Goal: Information Seeking & Learning: Learn about a topic

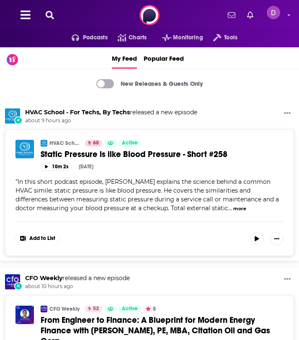
click at [56, 12] on button at bounding box center [49, 15] width 13 height 10
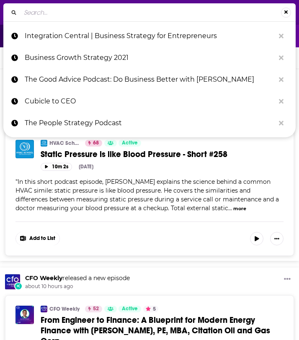
click at [56, 12] on input "Search..." at bounding box center [151, 12] width 261 height 13
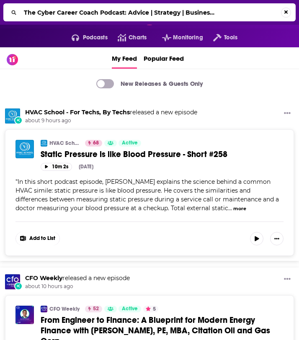
type input "The Cyber Career Coach Podcast: Advice | Strategy | Busines…"
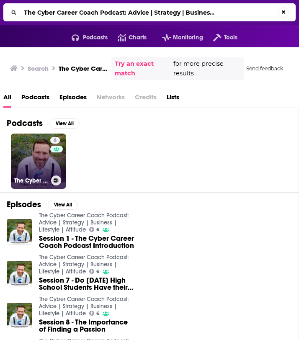
click at [30, 165] on link "6 The Cyber Career Coach Podcast: Advice | Strategy | Business | Lifestyle | At…" at bounding box center [38, 161] width 55 height 55
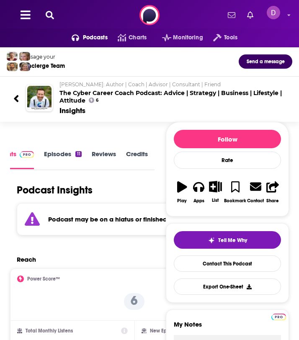
click at [72, 83] on span "[PERSON_NAME]: Author | Coach | Advisor | Consultant | Friend" at bounding box center [140, 84] width 161 height 6
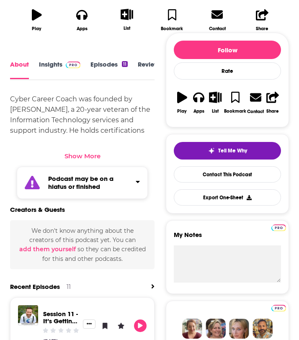
scroll to position [289, 0]
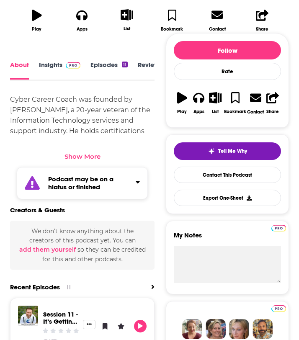
click at [78, 155] on div "Show More" at bounding box center [83, 157] width 36 height 8
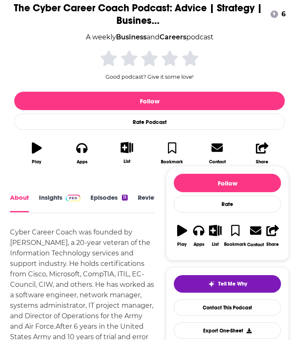
scroll to position [0, 0]
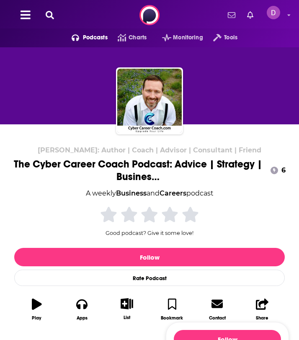
click at [52, 15] on icon at bounding box center [50, 15] width 8 height 8
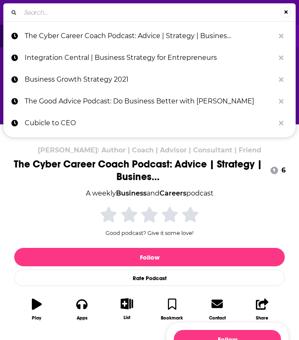
click at [52, 14] on input "Search..." at bounding box center [151, 12] width 261 height 13
type input "v"
type input "Howie & Beastmode: Business Growth, Strategy, & Execution"
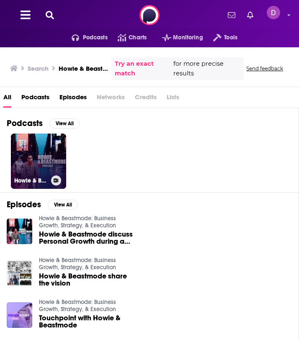
click at [28, 148] on link "Howie & Beastmode: Business Growth, Strategy, & Execution" at bounding box center [38, 161] width 55 height 55
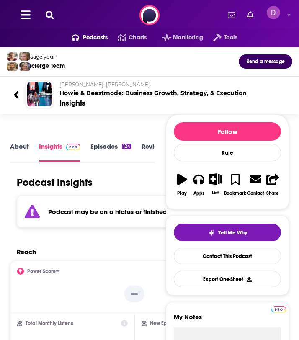
click at [15, 147] on link "About" at bounding box center [19, 151] width 19 height 19
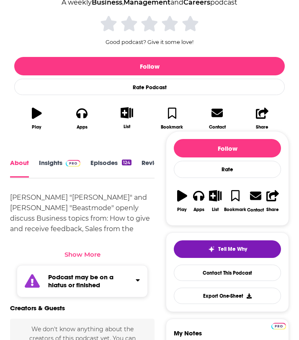
scroll to position [181, 0]
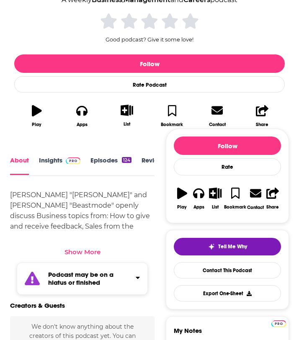
click at [77, 256] on div "Show More" at bounding box center [83, 252] width 36 height 8
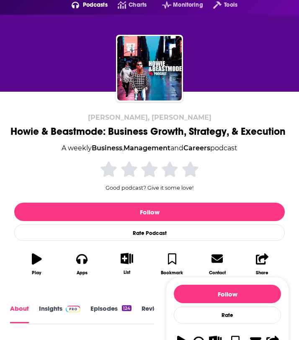
scroll to position [0, 0]
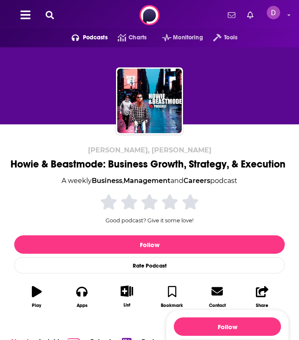
click at [50, 17] on icon at bounding box center [50, 15] width 8 height 8
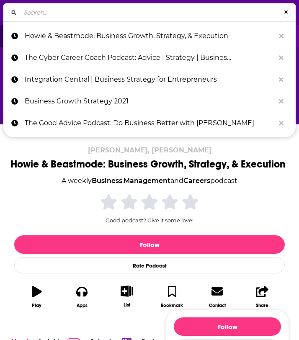
click at [50, 17] on input "Search..." at bounding box center [151, 12] width 261 height 13
type input "That’s My Personal Business"
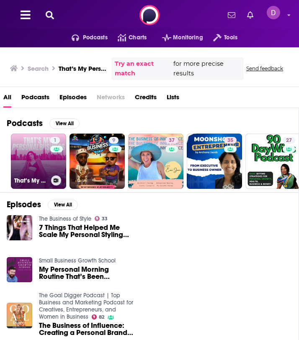
click at [20, 150] on link "1 That’s My Personal Business" at bounding box center [38, 161] width 55 height 55
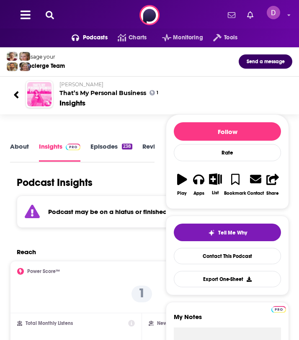
click at [20, 147] on link "About" at bounding box center [19, 151] width 19 height 19
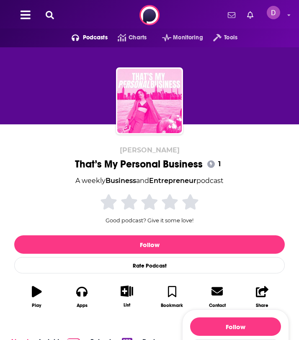
click at [50, 14] on icon at bounding box center [50, 15] width 8 height 8
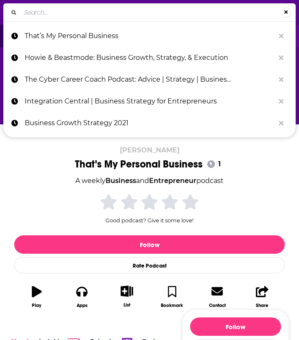
type input "Empowered Endeavors: Business Strategy for the Purpose-Driv…"
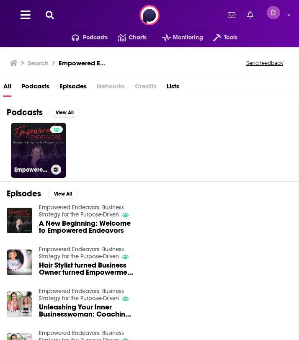
click at [38, 143] on link "Empowered Endeavors: Business Strategy for the Purpose-Driven" at bounding box center [38, 150] width 55 height 55
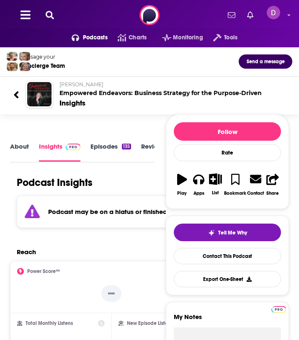
click at [46, 16] on icon at bounding box center [50, 15] width 8 height 8
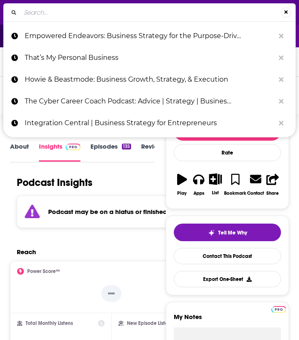
type input "That’s My Personal Business"
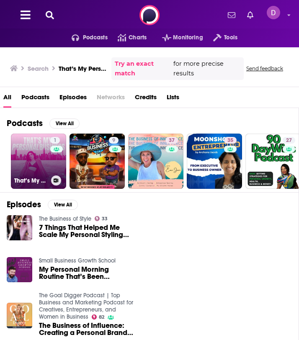
click at [26, 140] on link "1 That’s My Personal Business" at bounding box center [38, 161] width 55 height 55
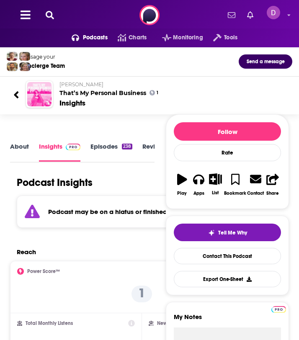
click at [21, 149] on link "About" at bounding box center [19, 151] width 19 height 19
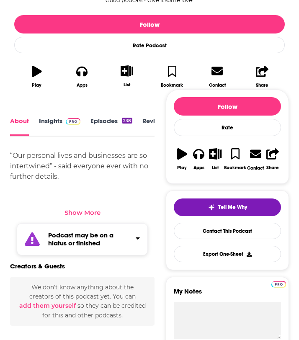
scroll to position [222, 0]
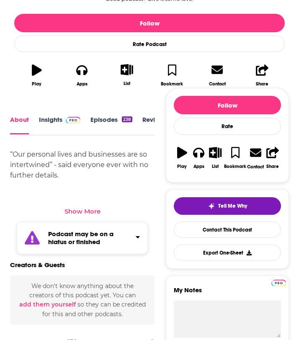
click at [78, 210] on div "Show More" at bounding box center [83, 211] width 36 height 8
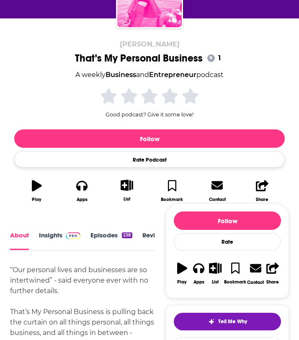
scroll to position [0, 0]
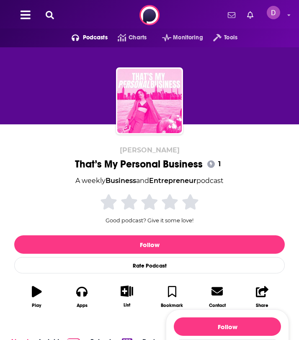
click at [51, 11] on icon at bounding box center [50, 15] width 8 height 8
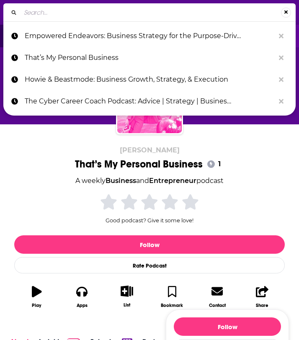
type input "She's That Founder: Business Strategy and Time Management f…"
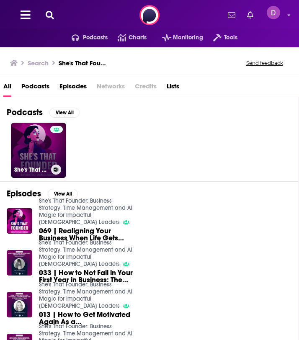
click at [53, 131] on link at bounding box center [56, 129] width 13 height 7
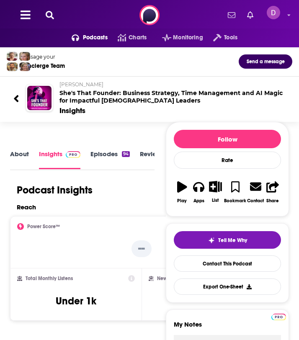
click at [18, 155] on link "About" at bounding box center [19, 159] width 19 height 19
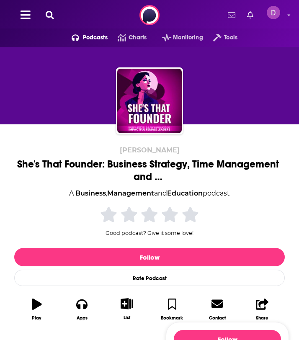
click at [52, 14] on icon at bounding box center [50, 15] width 8 height 8
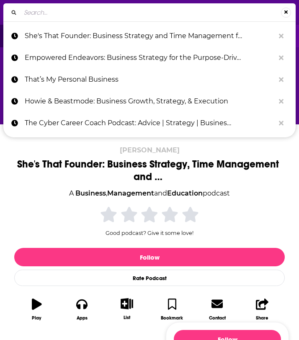
type input "DeviceTalks Podcast Network"
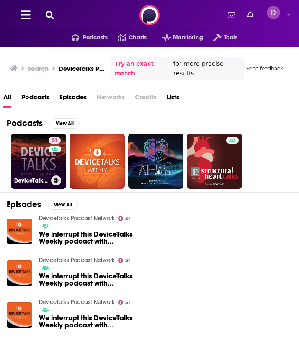
click at [45, 164] on link "51 DeviceTalks Podcast Network" at bounding box center [38, 161] width 55 height 55
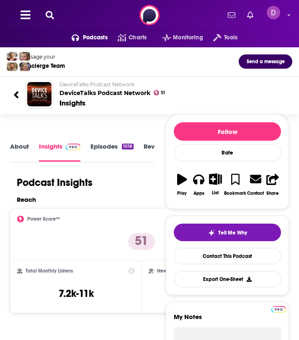
click at [21, 143] on link "About" at bounding box center [19, 151] width 19 height 19
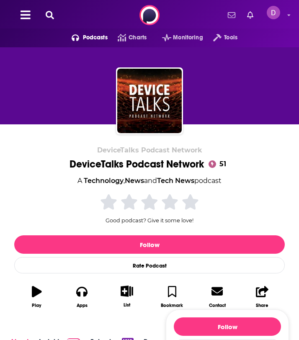
click at [49, 14] on icon at bounding box center [50, 15] width 8 height 8
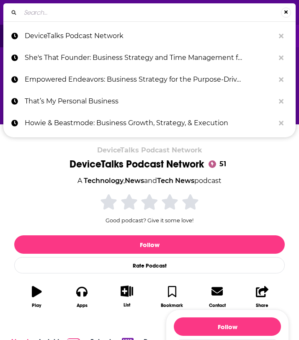
type input "NetWorth Radio"
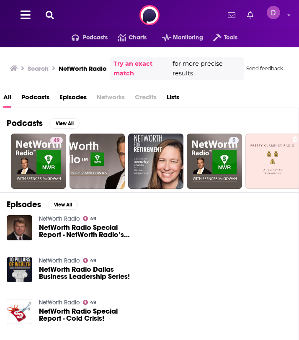
click at [49, 15] on icon at bounding box center [50, 15] width 8 height 8
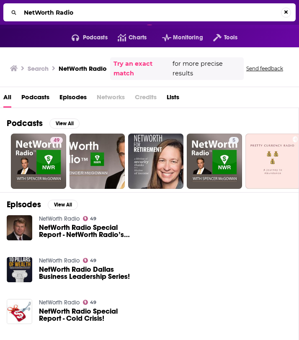
drag, startPoint x: 97, startPoint y: 16, endPoint x: 16, endPoint y: 5, distance: 81.9
click at [16, 5] on div "NetWorth Radio" at bounding box center [149, 12] width 293 height 18
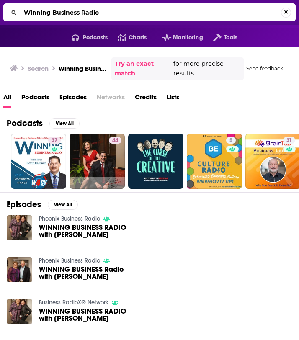
drag, startPoint x: 132, startPoint y: 13, endPoint x: 33, endPoint y: 3, distance: 99.4
click at [33, 3] on div "Winning Business Radio" at bounding box center [149, 12] width 299 height 25
paste input "CIO Leadership Live"
type input "CIO Leadership Live"
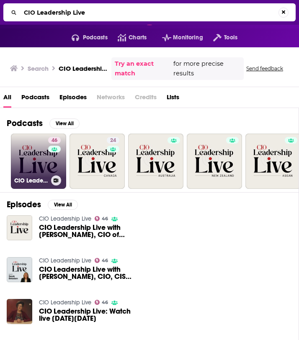
click at [36, 160] on link "46 CIO Leadership Live" at bounding box center [38, 161] width 55 height 55
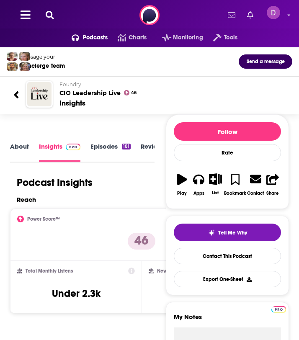
click at [21, 148] on link "About" at bounding box center [19, 151] width 19 height 19
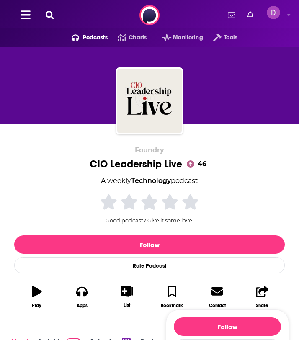
click at [52, 16] on icon at bounding box center [50, 15] width 8 height 8
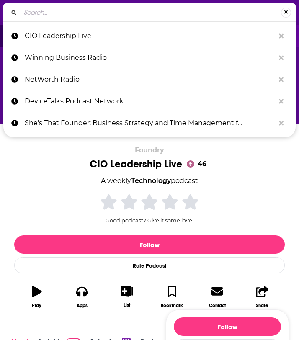
type input "Bold Business Podcast"
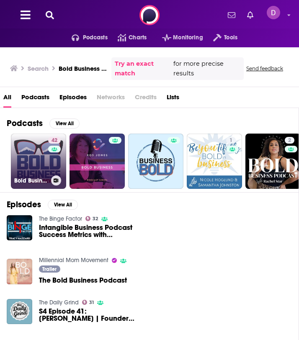
click at [18, 179] on h3 "Bold Business Podcast" at bounding box center [31, 180] width 34 height 7
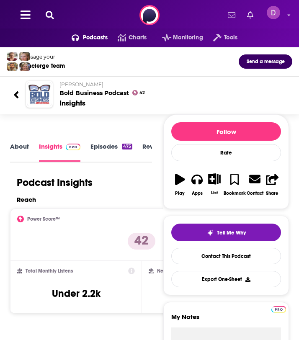
click at [22, 145] on link "About" at bounding box center [19, 151] width 19 height 19
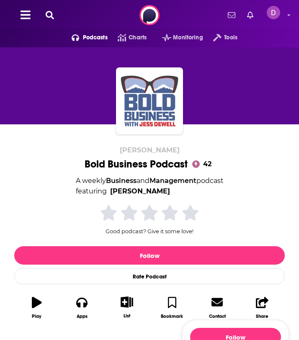
click at [22, 145] on div "[PERSON_NAME] Bold Business Podcast 42 A weekly Business and Management podcast…" at bounding box center [149, 225] width 299 height 203
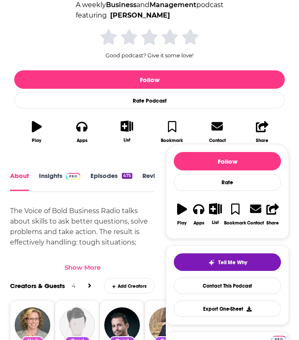
scroll to position [176, 0]
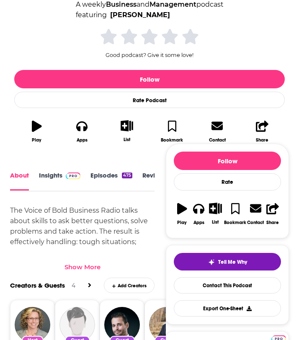
click at [80, 268] on div "Show More" at bounding box center [83, 267] width 36 height 8
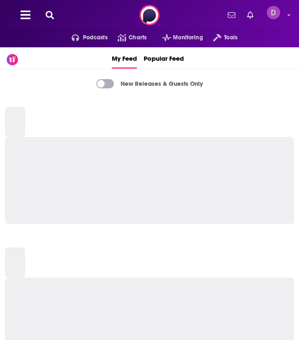
click at [49, 14] on icon at bounding box center [50, 15] width 8 height 8
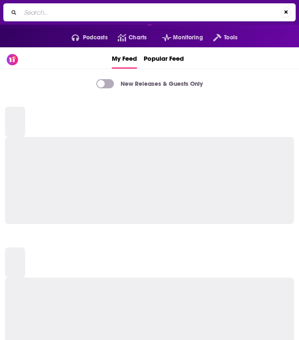
click at [53, 16] on input "Search..." at bounding box center [151, 12] width 261 height 13
type input "v"
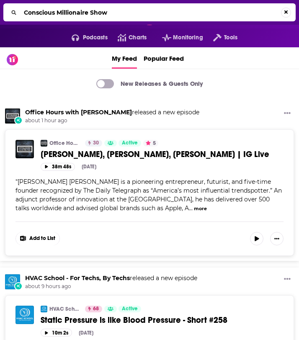
type input "Conscious Millionaire Show"
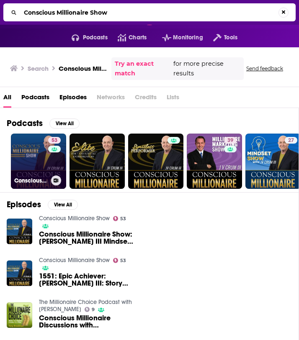
click at [33, 163] on link "53 Conscious Millionaire Show" at bounding box center [38, 161] width 55 height 55
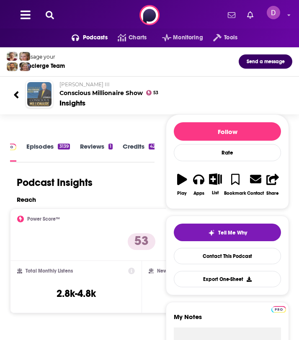
click at [39, 92] on img "Conscious Millionaire Show" at bounding box center [39, 94] width 24 height 24
click at [70, 91] on h2 "JV Crum III Conscious Millionaire Show" at bounding box center [173, 89] width 226 height 16
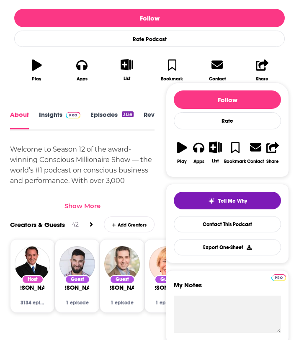
scroll to position [238, 0]
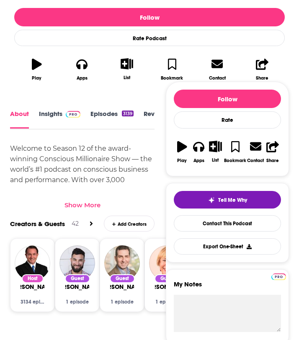
click at [79, 204] on div "Show More" at bounding box center [83, 205] width 36 height 8
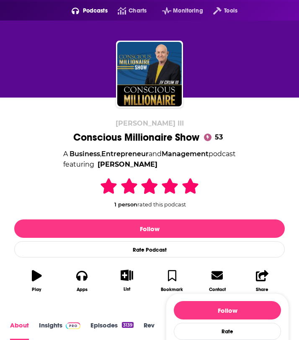
scroll to position [0, 0]
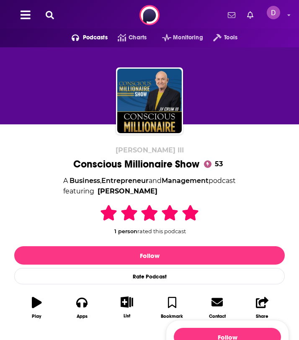
click at [50, 15] on icon at bounding box center [50, 15] width 8 height 8
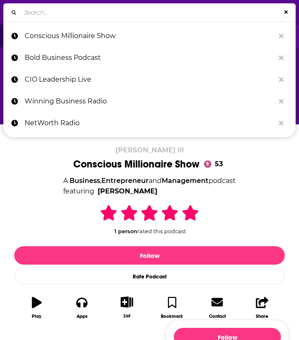
type input "Leveraging Thought Leadership"
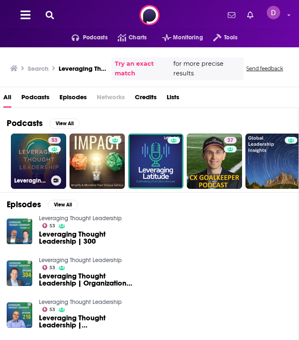
click at [31, 166] on link "53 Leveraging Thought Leadership" at bounding box center [38, 161] width 55 height 55
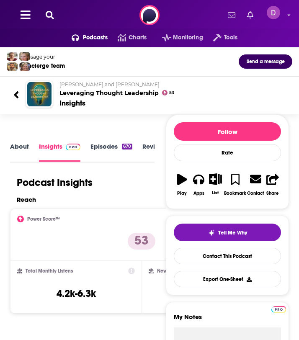
click at [21, 146] on link "About" at bounding box center [19, 151] width 19 height 19
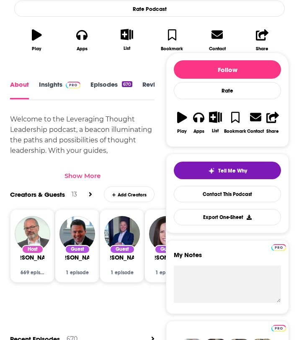
scroll to position [275, 0]
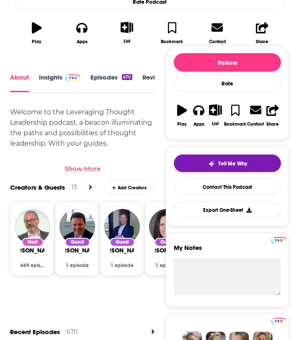
click at [83, 170] on div "Show More" at bounding box center [83, 169] width 36 height 8
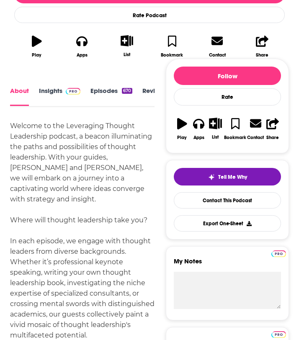
scroll to position [0, 0]
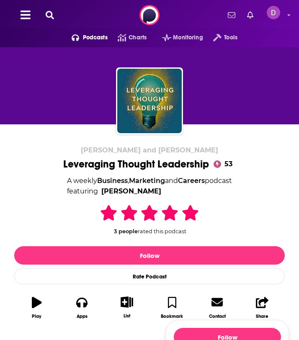
click at [50, 17] on icon at bounding box center [50, 15] width 8 height 8
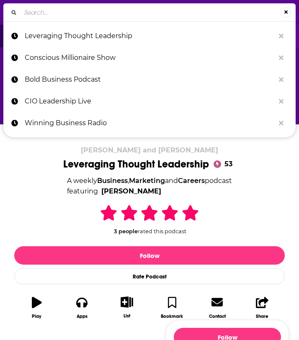
type input "Modern Chiropractic Mastery"
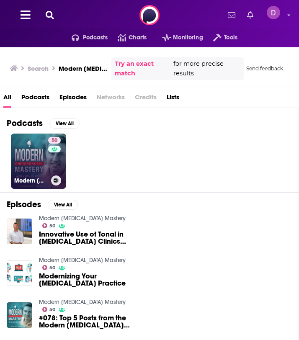
click at [28, 169] on link "50 Modern Chiropractic Mastery" at bounding box center [38, 161] width 55 height 55
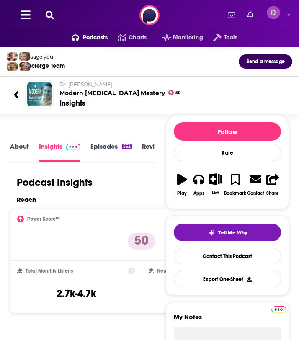
click at [18, 145] on link "About" at bounding box center [19, 151] width 19 height 19
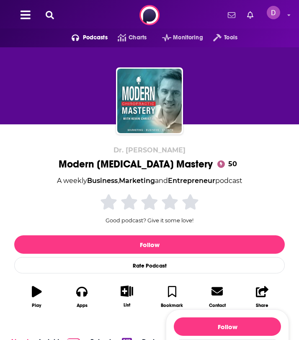
click at [49, 14] on icon at bounding box center [50, 15] width 8 height 8
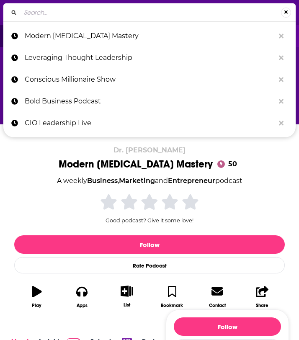
type input "Entrepreneurs for Impact"
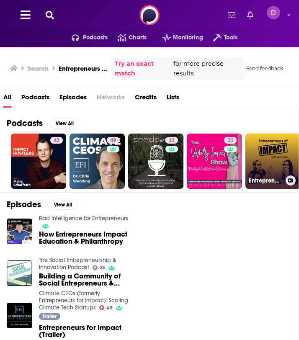
click at [265, 153] on link "Entrepreneurs of Impact Podcast" at bounding box center [273, 161] width 55 height 55
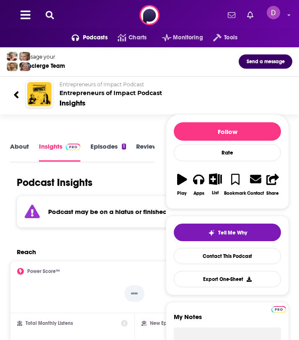
click at [18, 146] on link "About" at bounding box center [19, 151] width 19 height 19
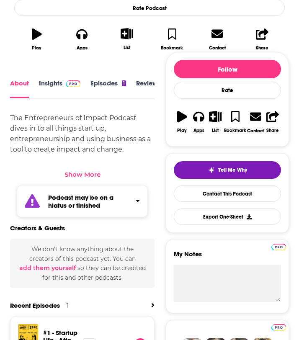
scroll to position [258, 0]
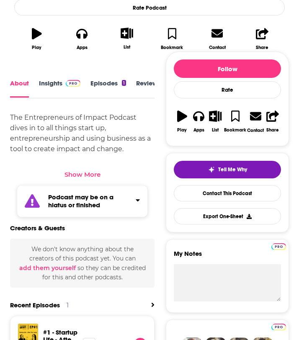
click at [75, 173] on div "Show More" at bounding box center [83, 175] width 36 height 8
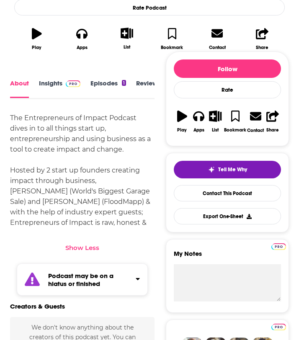
scroll to position [0, 0]
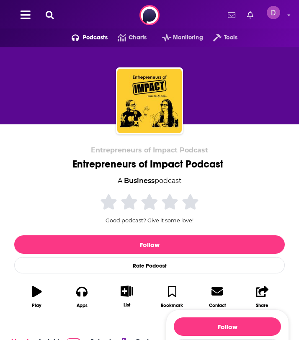
click at [51, 15] on icon at bounding box center [50, 15] width 8 height 8
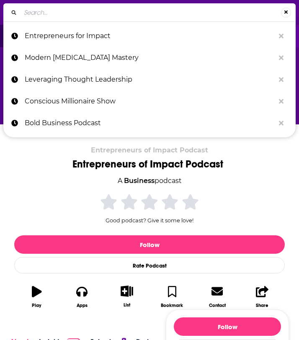
type input "The Wealthy Speaker Podcast – Jane Atkinson"
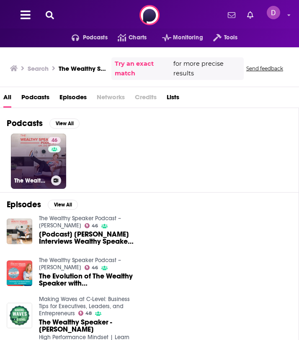
click at [24, 152] on link "46 The Wealthy Speaker Podcast – Jane Atkinson" at bounding box center [38, 161] width 55 height 55
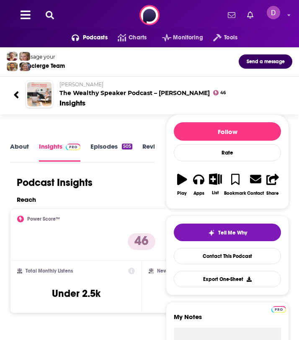
click at [19, 150] on link "About" at bounding box center [19, 151] width 19 height 19
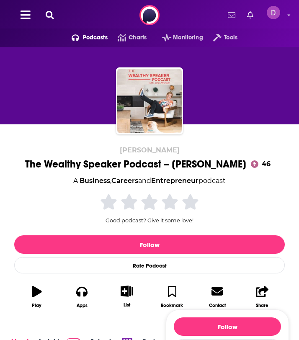
click at [49, 12] on icon at bounding box center [50, 15] width 8 height 8
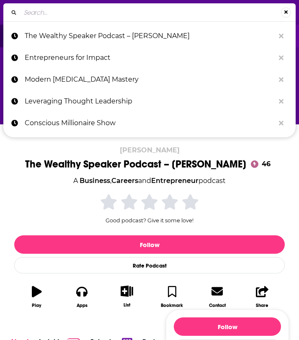
type input "Million Dollar Grit"
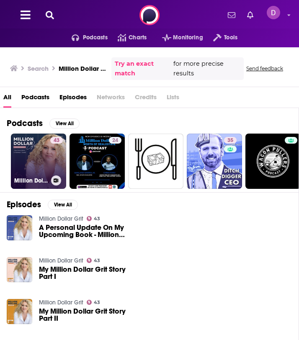
click at [29, 153] on link "43 Million Dollar Grit" at bounding box center [38, 161] width 55 height 55
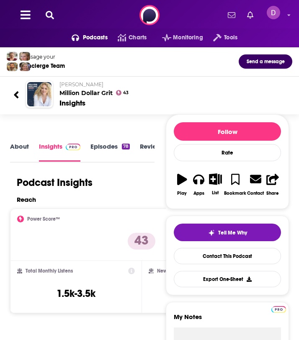
click at [48, 17] on icon at bounding box center [50, 15] width 8 height 8
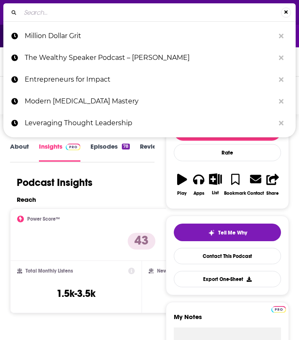
type input "More Than Mindset"
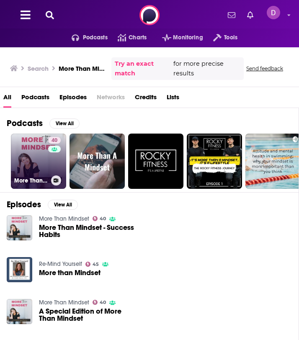
click at [15, 166] on link "40 More Than Mindset" at bounding box center [38, 161] width 55 height 55
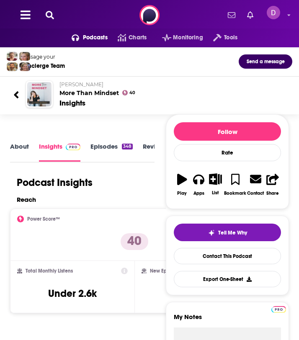
click at [26, 146] on link "About" at bounding box center [19, 151] width 19 height 19
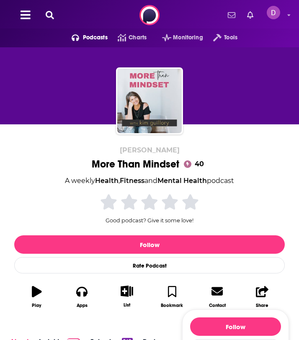
click at [52, 15] on icon at bounding box center [50, 15] width 8 height 8
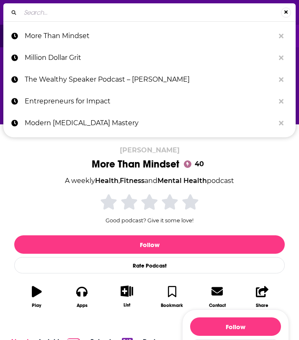
click at [52, 15] on input "Search..." at bounding box center [151, 12] width 261 height 13
type input "The Buyerside Chat"
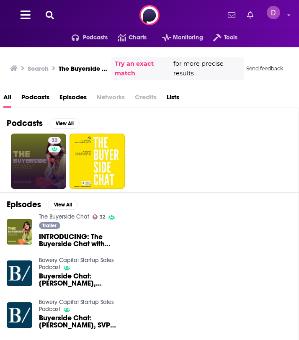
click at [35, 156] on link "32" at bounding box center [38, 161] width 55 height 55
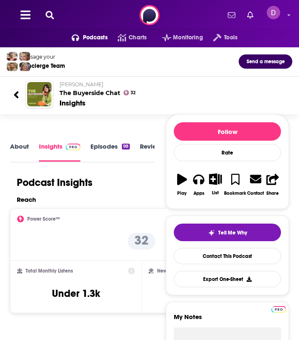
click at [18, 142] on link "About" at bounding box center [19, 151] width 19 height 19
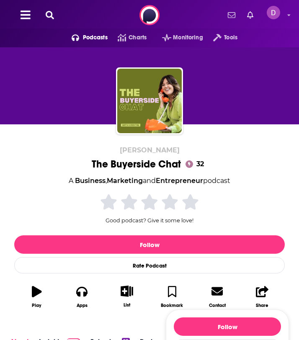
click at [52, 13] on icon at bounding box center [50, 15] width 8 height 8
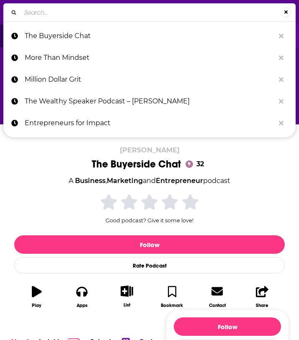
click at [52, 13] on input "Search..." at bounding box center [151, 12] width 261 height 13
type input "Pro Organizer Bootcamp: Business Strategy for Professional …"
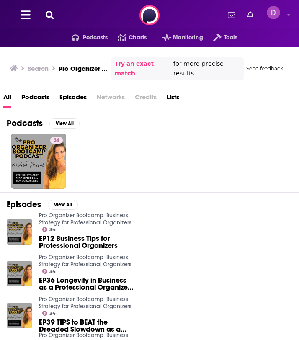
click at [50, 15] on icon at bounding box center [50, 15] width 8 height 8
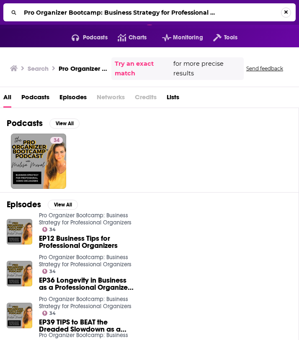
click at [287, 11] on button "Search..." at bounding box center [286, 13] width 10 height 10
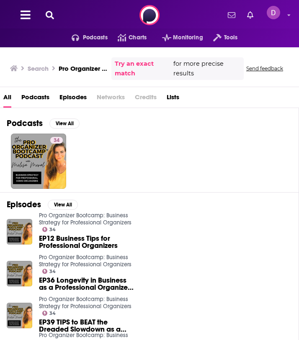
click at [50, 13] on icon at bounding box center [50, 15] width 8 height 8
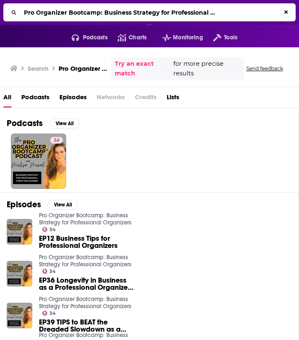
drag, startPoint x: 226, startPoint y: 10, endPoint x: -27, endPoint y: 10, distance: 253.1
click at [0, 10] on html "Podcasts Features Solutions Account Company Resources Say Hello </> Developer A…" at bounding box center [149, 170] width 299 height 340
drag, startPoint x: 230, startPoint y: 10, endPoint x: 14, endPoint y: 11, distance: 215.8
click at [14, 11] on div "Pro Organizer Bootcamp: Business Strategy for Professional …" at bounding box center [149, 12] width 293 height 18
type input "The BIG Strategy Podcast"
